Goal: Answer question/provide support

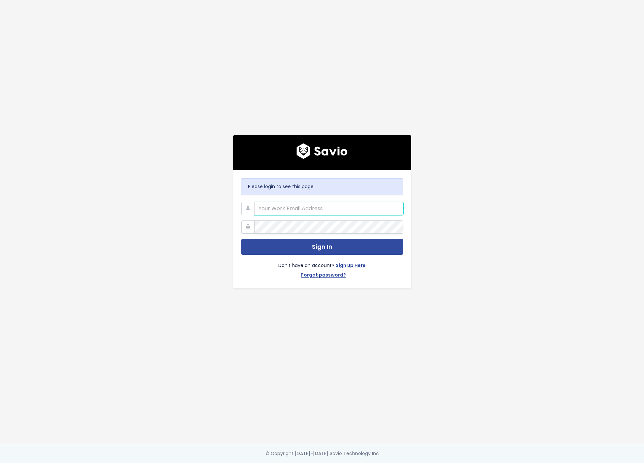
type input "[PERSON_NAME][EMAIL_ADDRESS][DOMAIN_NAME]"
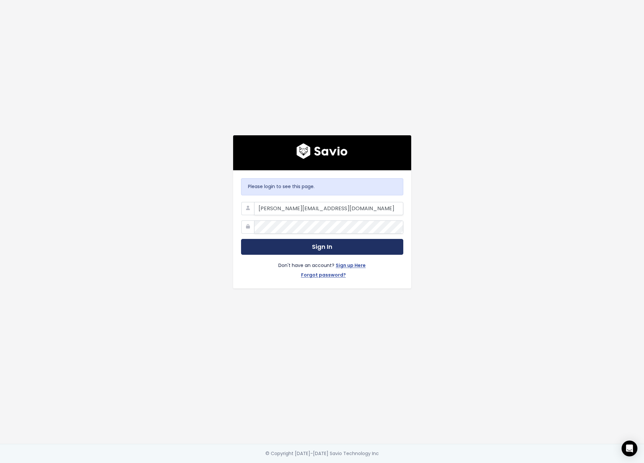
click at [269, 247] on button "Sign In" at bounding box center [322, 247] width 162 height 16
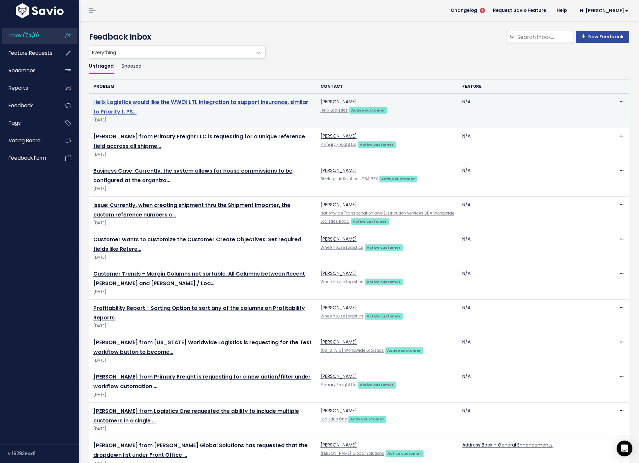
click at [222, 102] on link "Helix Logistics would like the WWEX LTL Integration to support insurance, simil…" at bounding box center [200, 106] width 215 height 17
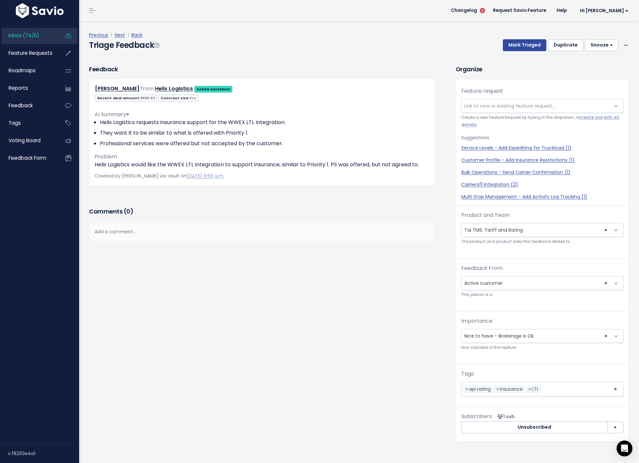
click at [140, 232] on div "Add a comment..." at bounding box center [262, 231] width 346 height 19
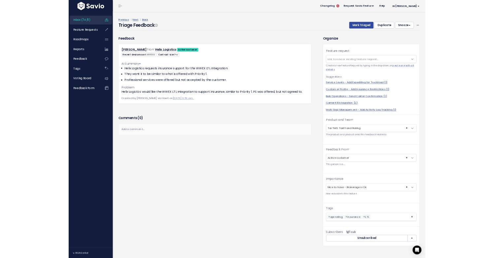
scroll to position [2, 0]
